Goal: Transaction & Acquisition: Purchase product/service

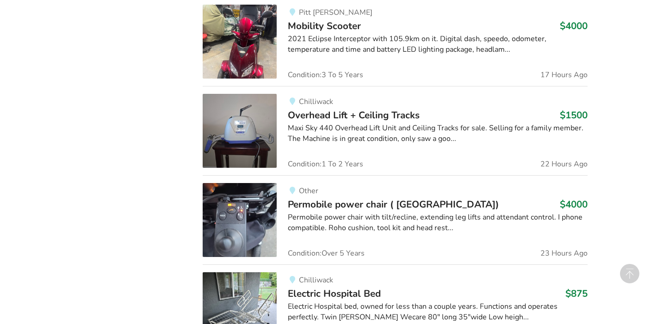
scroll to position [985, 0]
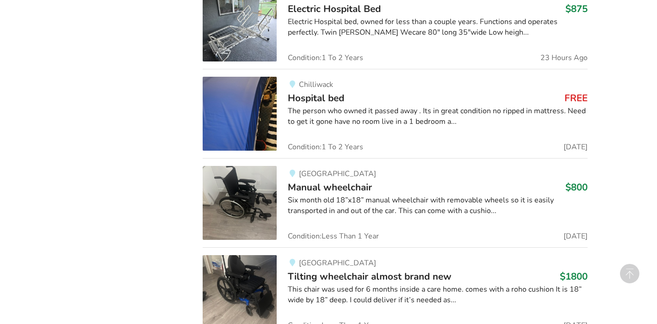
scroll to position [1269, 0]
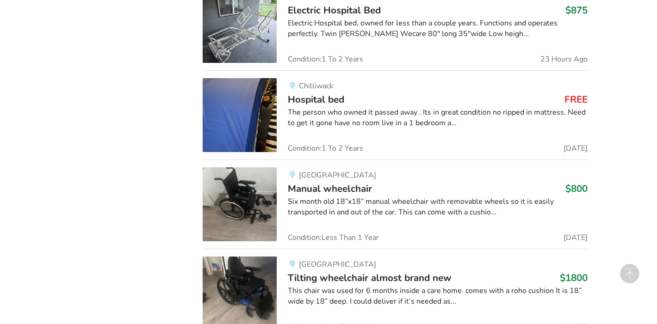
click at [308, 93] on span "Hospital bed" at bounding box center [316, 99] width 56 height 13
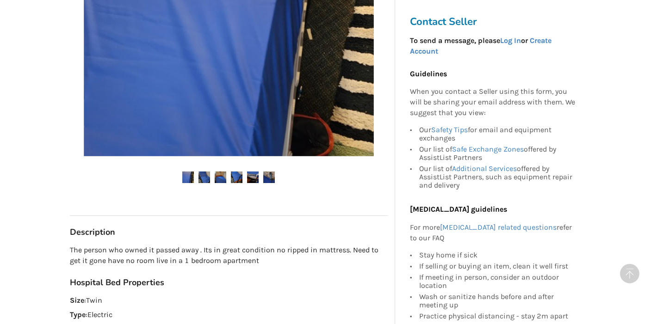
scroll to position [307, 0]
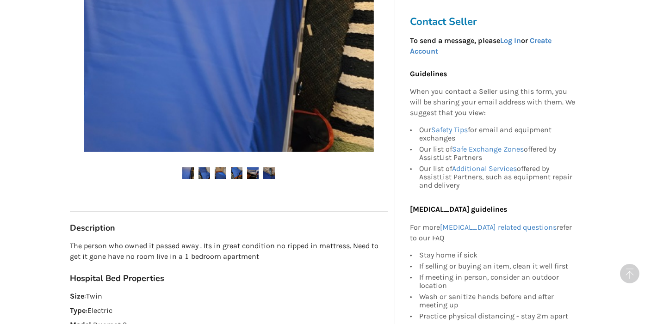
click at [263, 169] on link at bounding box center [269, 173] width 12 height 12
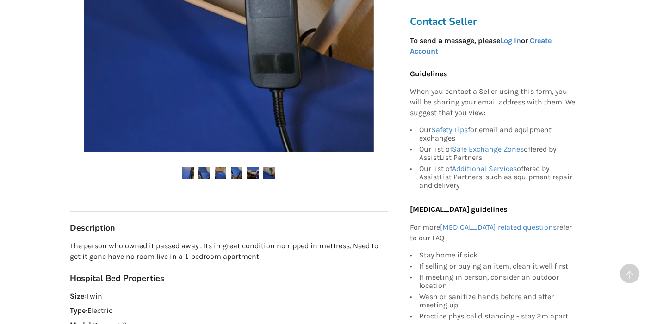
click at [250, 170] on img at bounding box center [253, 173] width 12 height 12
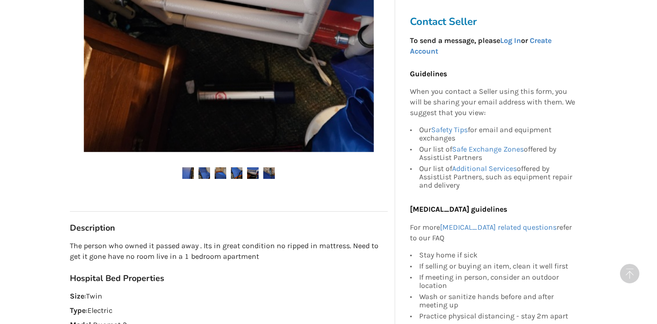
click at [237, 173] on img at bounding box center [237, 173] width 12 height 12
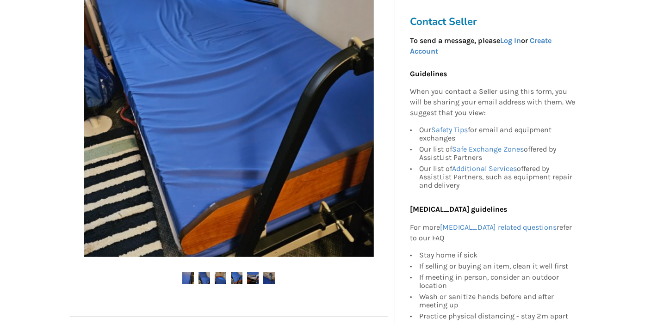
scroll to position [273, 0]
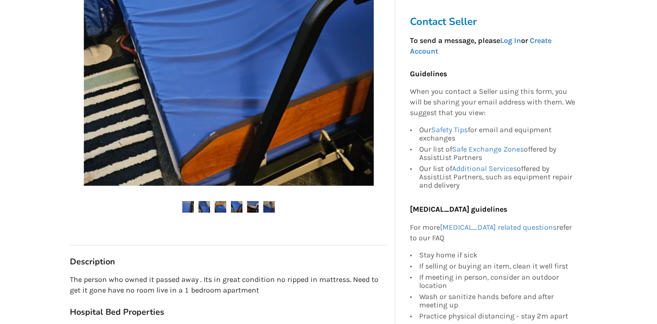
click at [256, 216] on div at bounding box center [229, 60] width 318 height 339
click at [240, 198] on div at bounding box center [229, 60] width 318 height 339
click at [224, 212] on img at bounding box center [221, 207] width 12 height 12
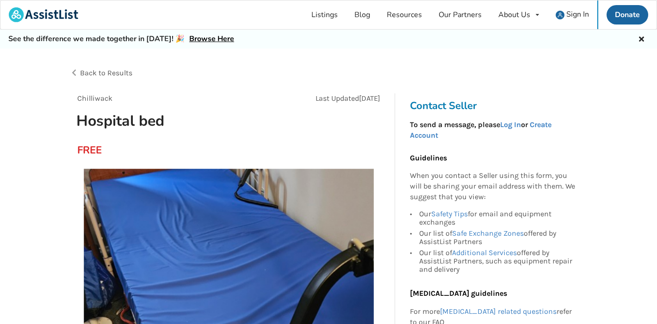
scroll to position [0, 0]
